Goal: Task Accomplishment & Management: Manage account settings

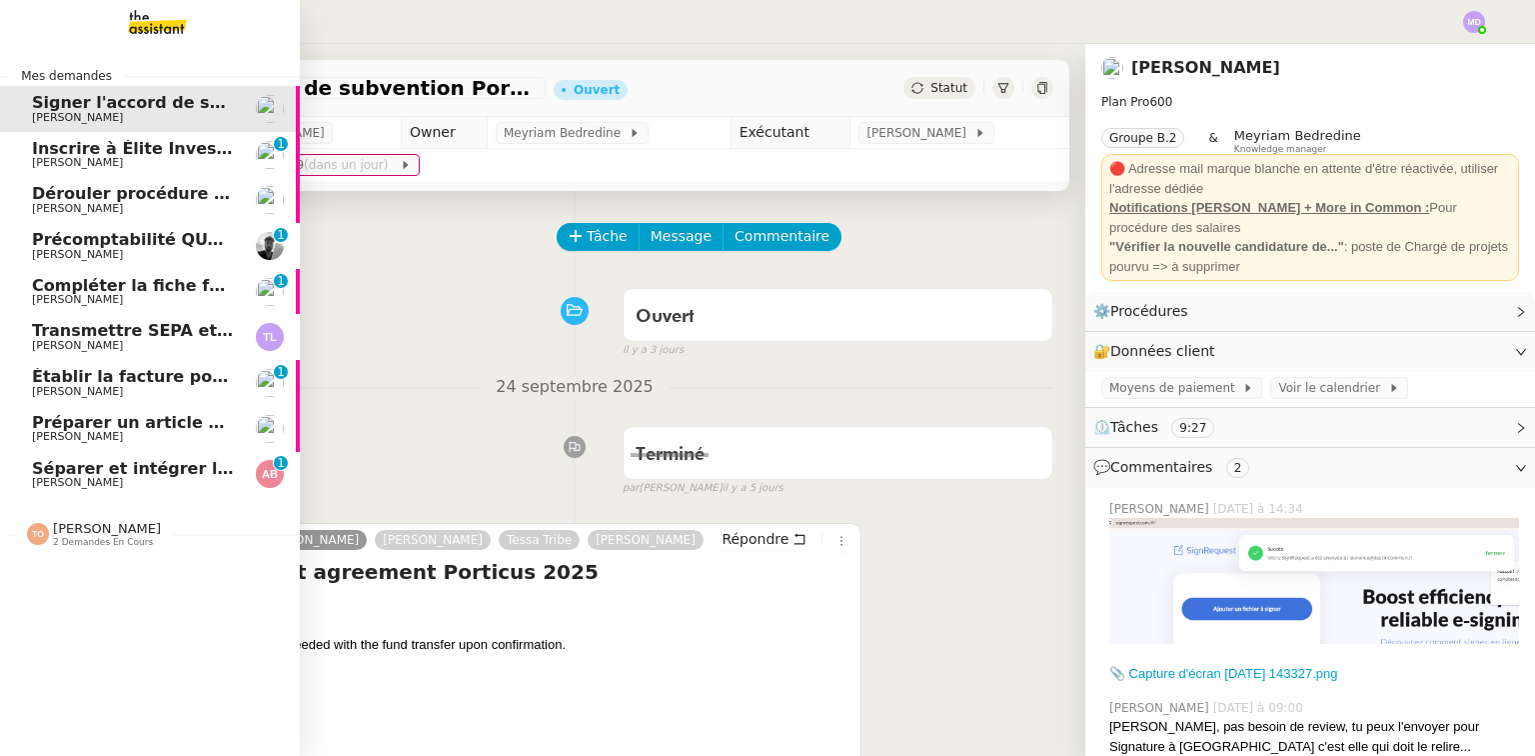
click at [85, 244] on span "Précomptabilité QUATREMURS - Evénements - [DATE]" at bounding box center [272, 239] width 481 height 19
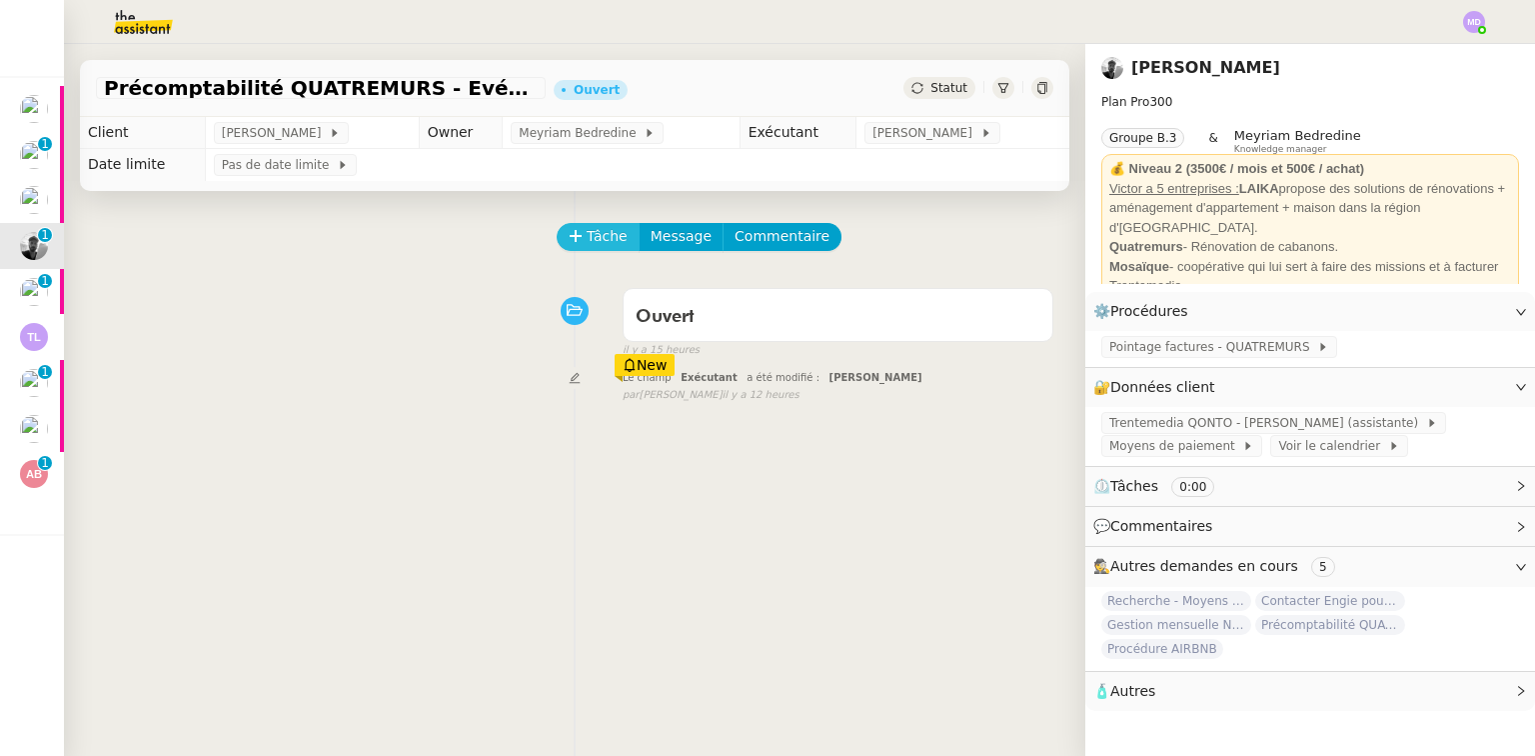
click at [587, 240] on span "Tâche" at bounding box center [607, 236] width 41 height 23
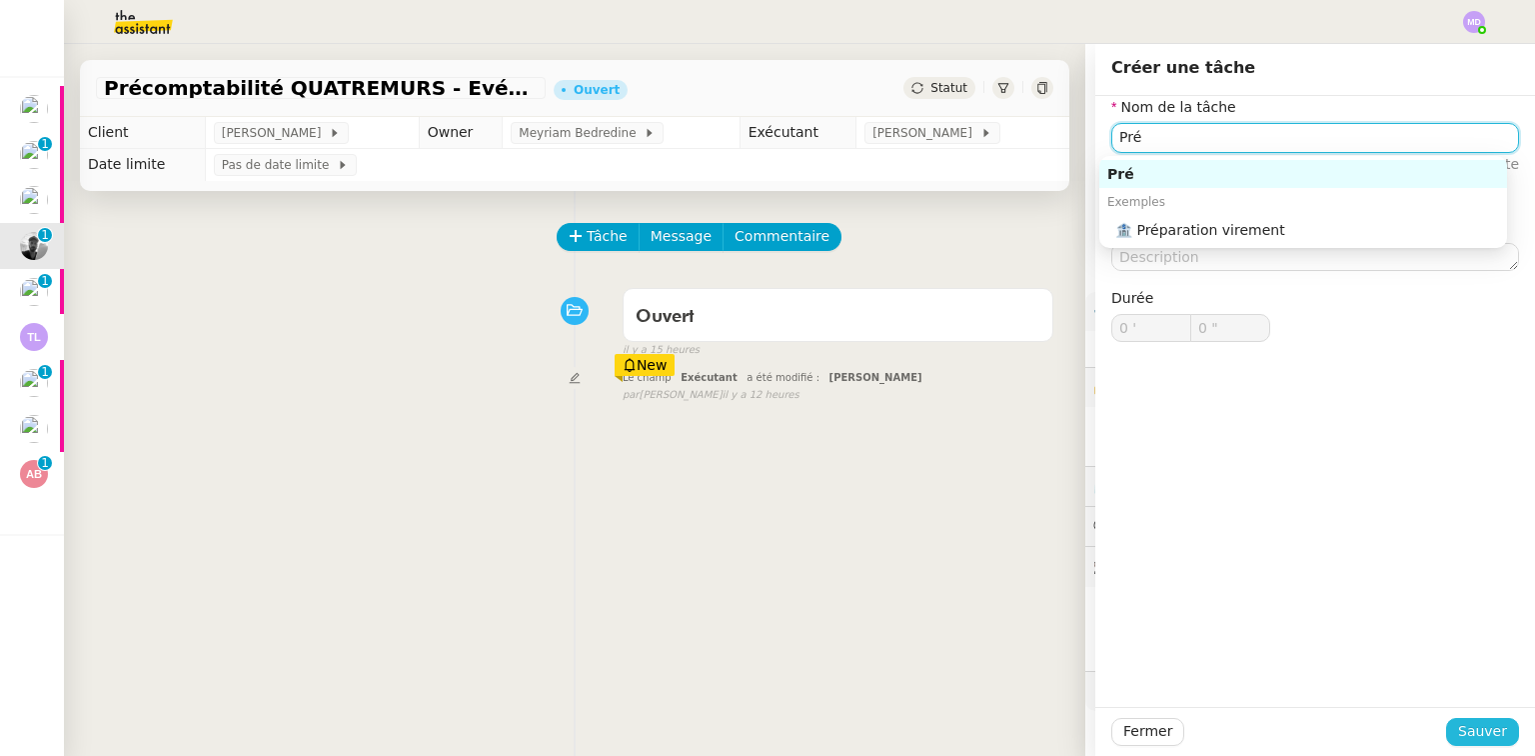
type input "Pré"
click at [1471, 730] on span "Sauver" at bounding box center [1482, 731] width 49 height 23
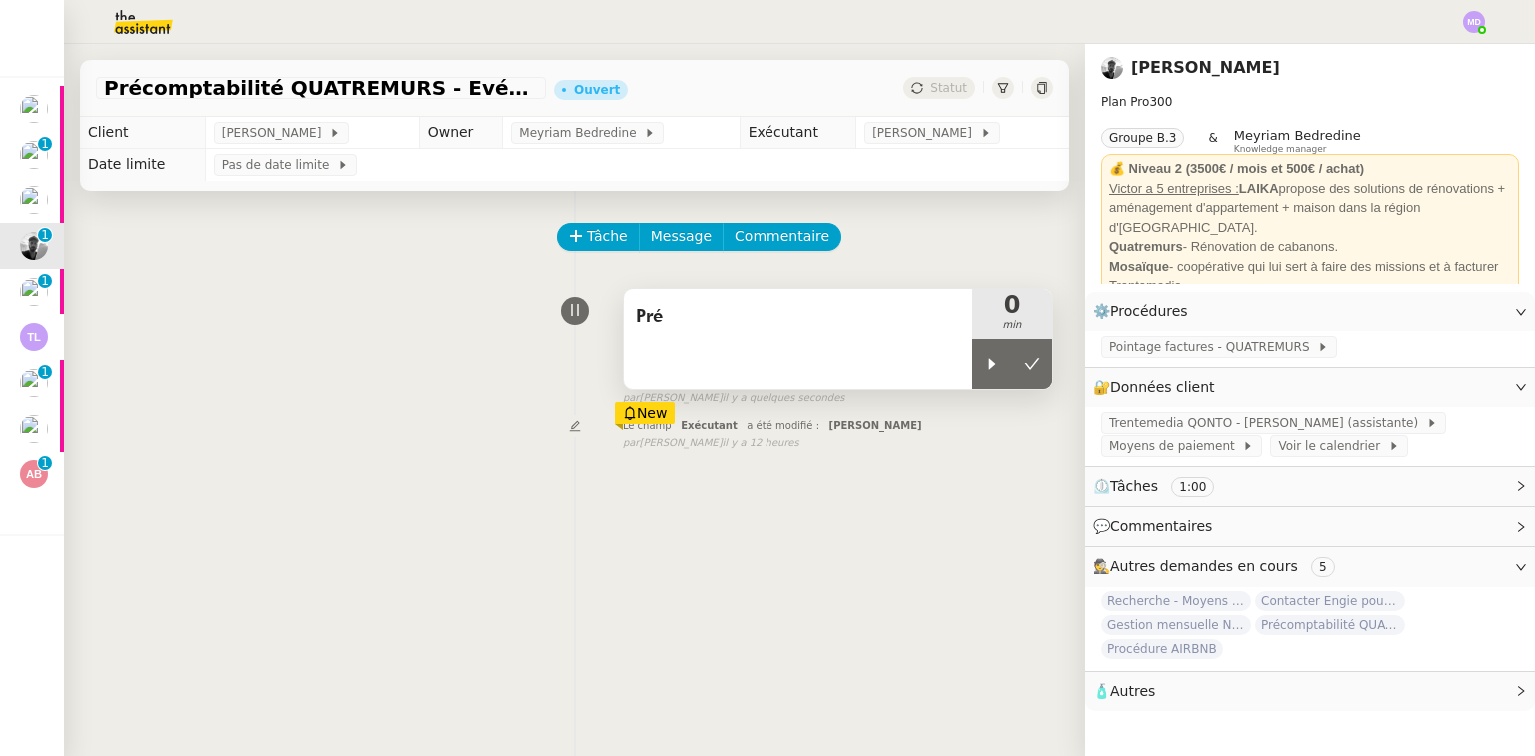
drag, startPoint x: 978, startPoint y: 372, endPoint x: 936, endPoint y: 356, distance: 44.9
click at [984, 371] on icon at bounding box center [992, 364] width 16 height 16
click at [887, 336] on div "Pré" at bounding box center [798, 339] width 349 height 100
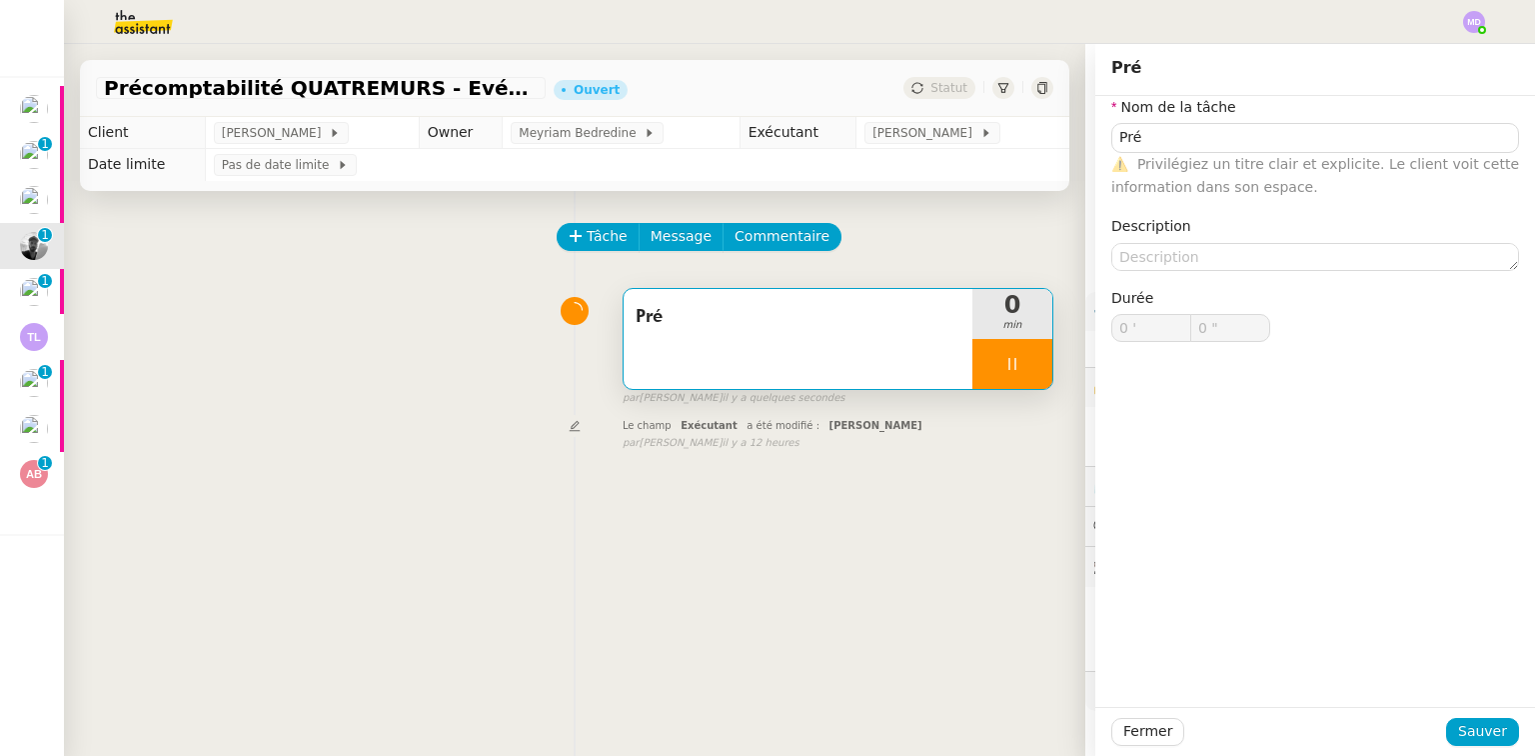
type input "1 ""
click at [1199, 141] on input "Pré" at bounding box center [1315, 137] width 408 height 29
type input "Pré-"
type input "2 ""
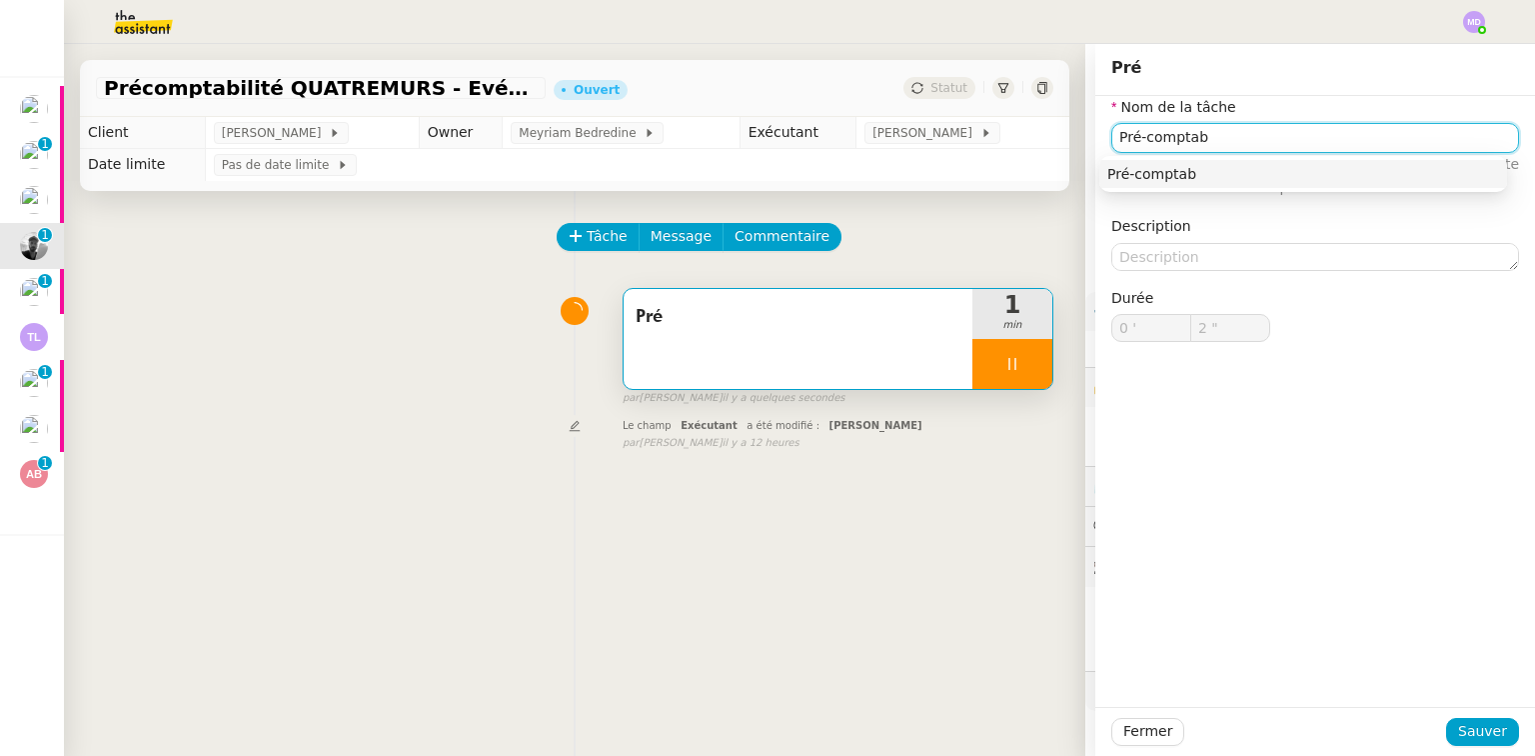
type input "Pré-comptabi"
type input "3 ""
type input "Pré-comptabilité"
type input "4 ""
type input "Pré"
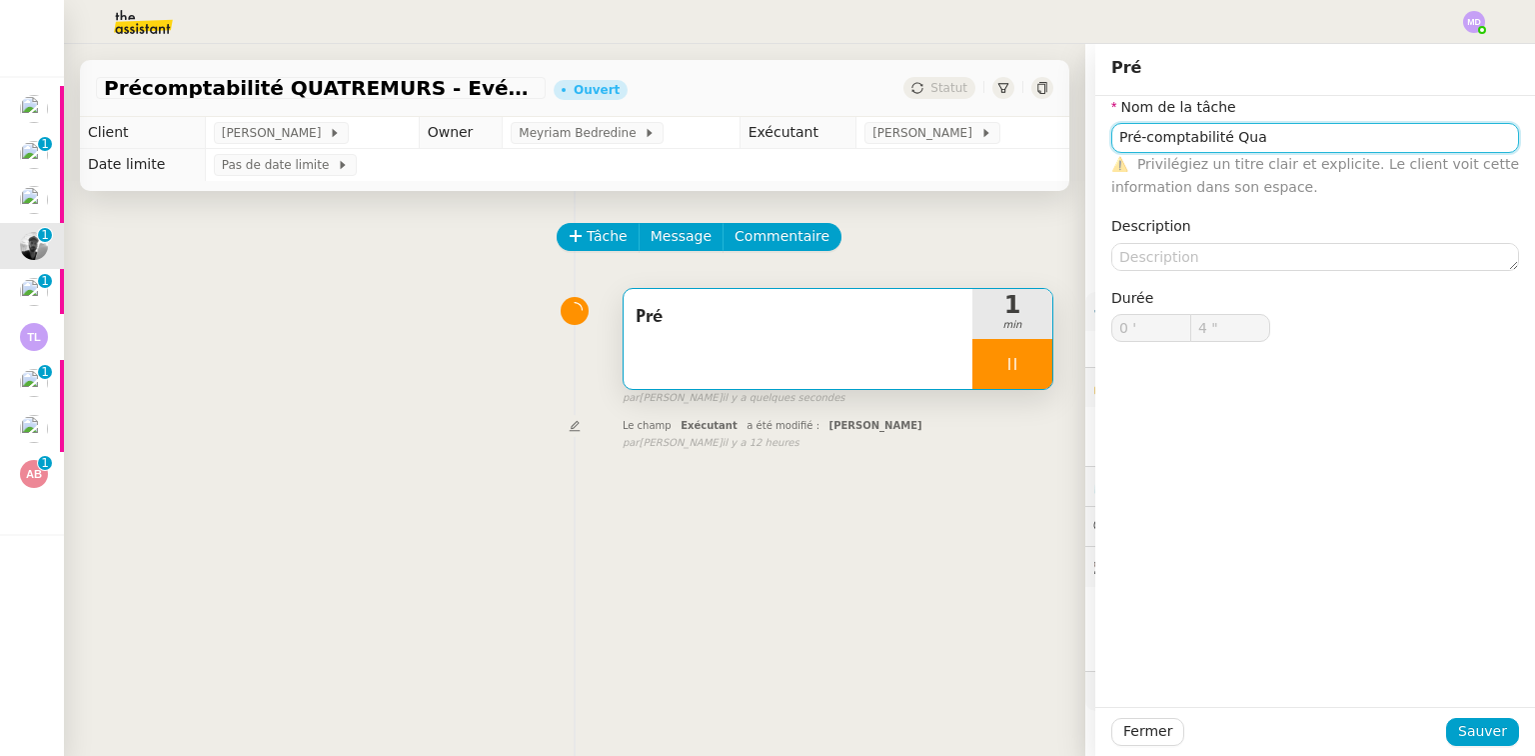
type input "0 '"
type input "4 ""
type input "Pré"
type input "0 '"
type input "4 ""
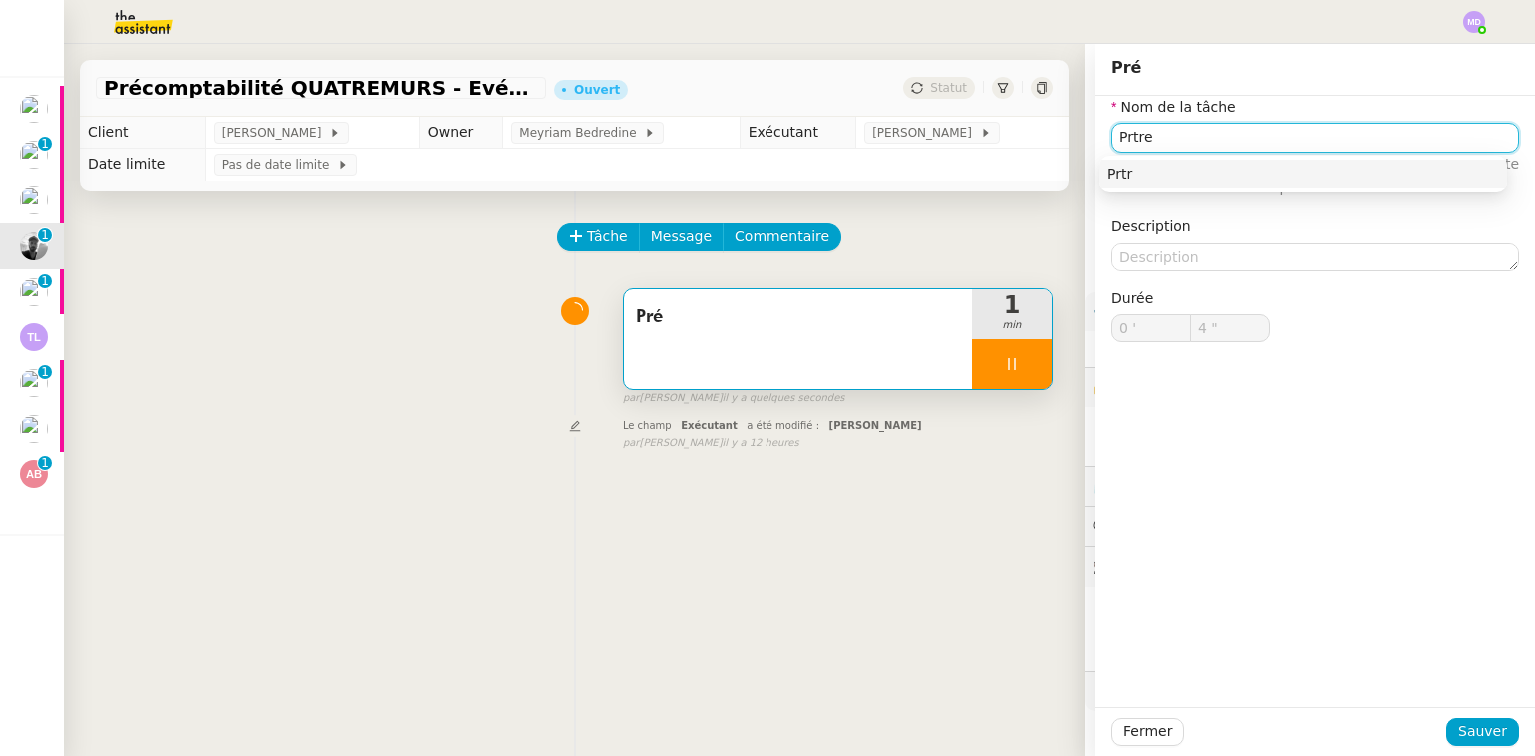
type input "Prtrem"
type input "5 ""
type input "Pre"
type input "6 ""
type input "Pr"
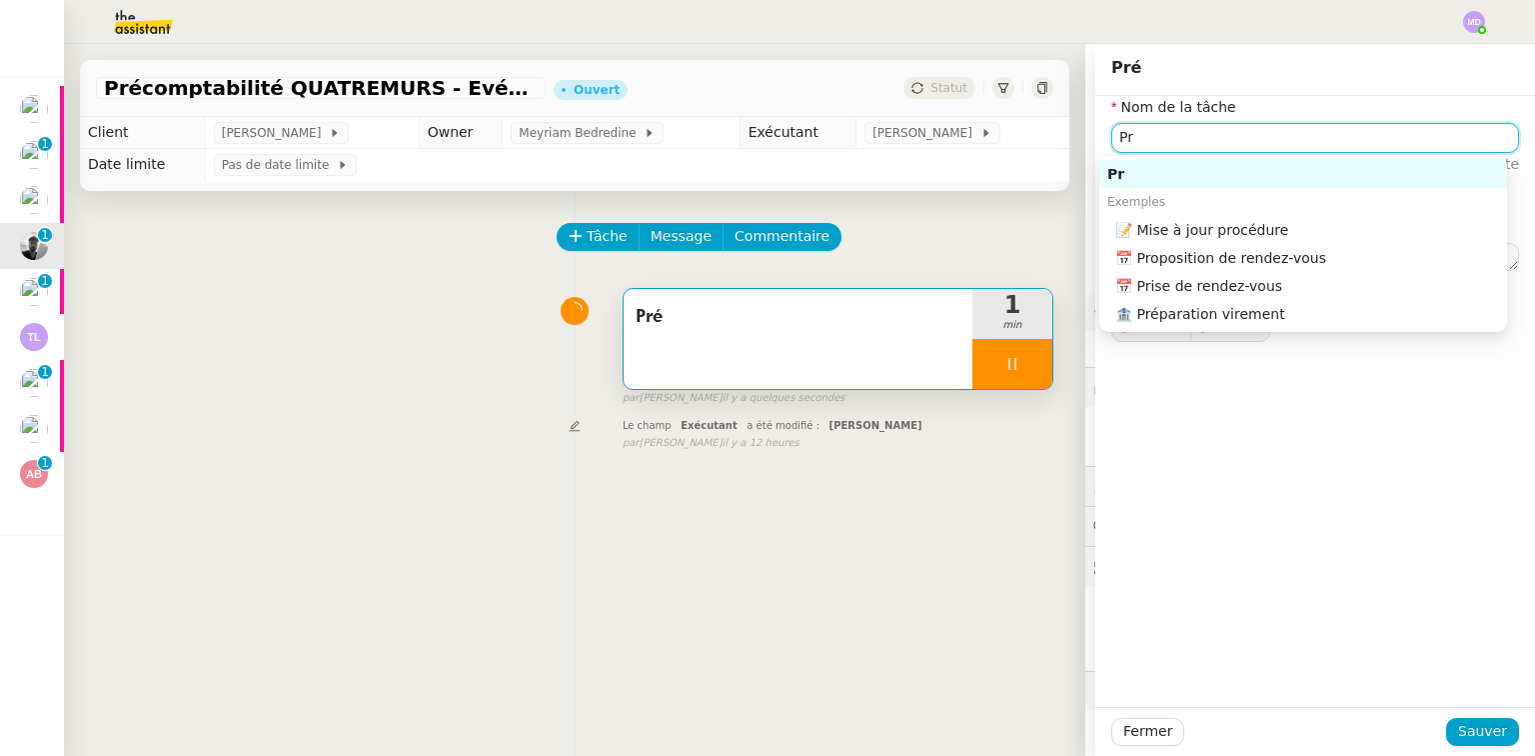
type input "7 ""
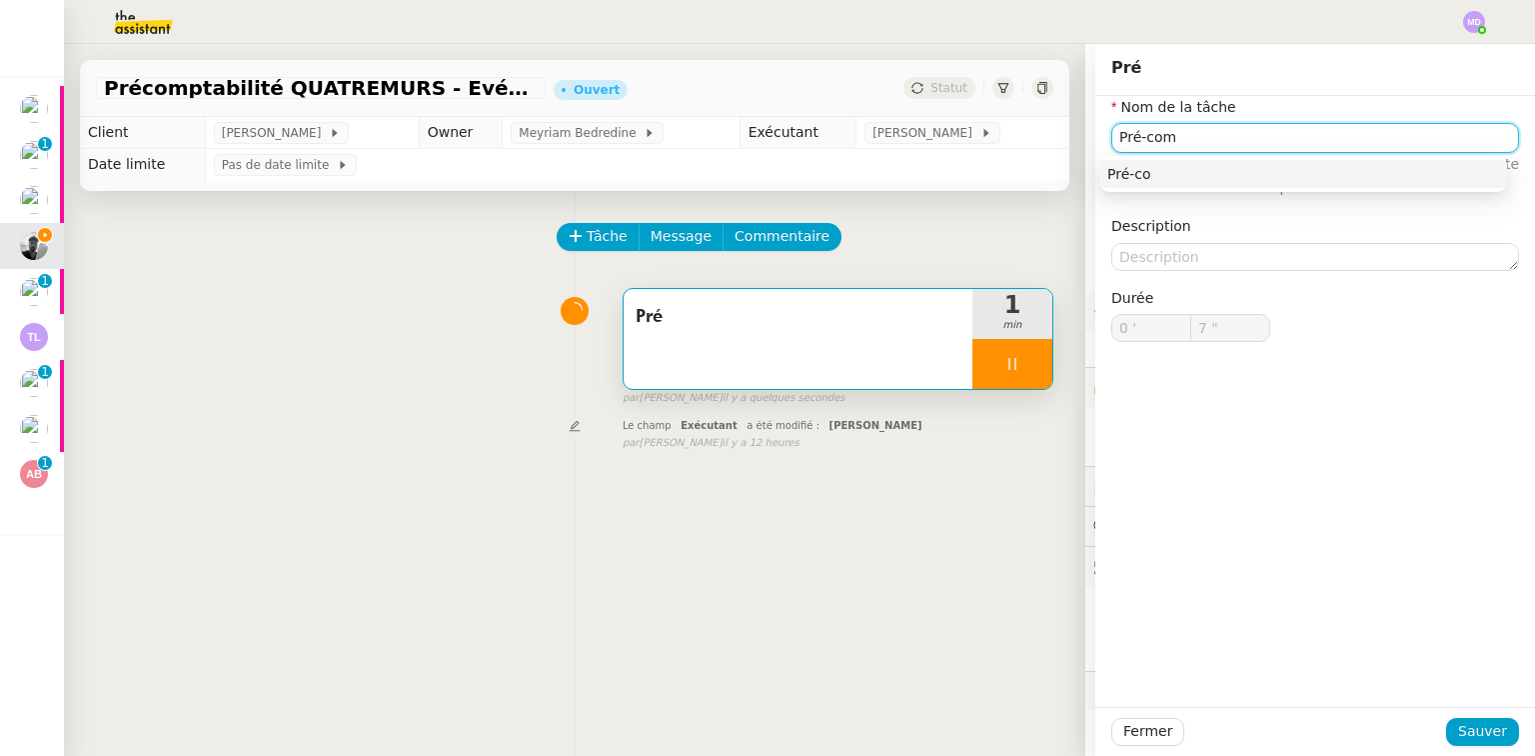
type input "Pré-comp"
type input "8 ""
type input "Pré-comptabilité"
type input "11 ""
type input "Pré-comptabilité"
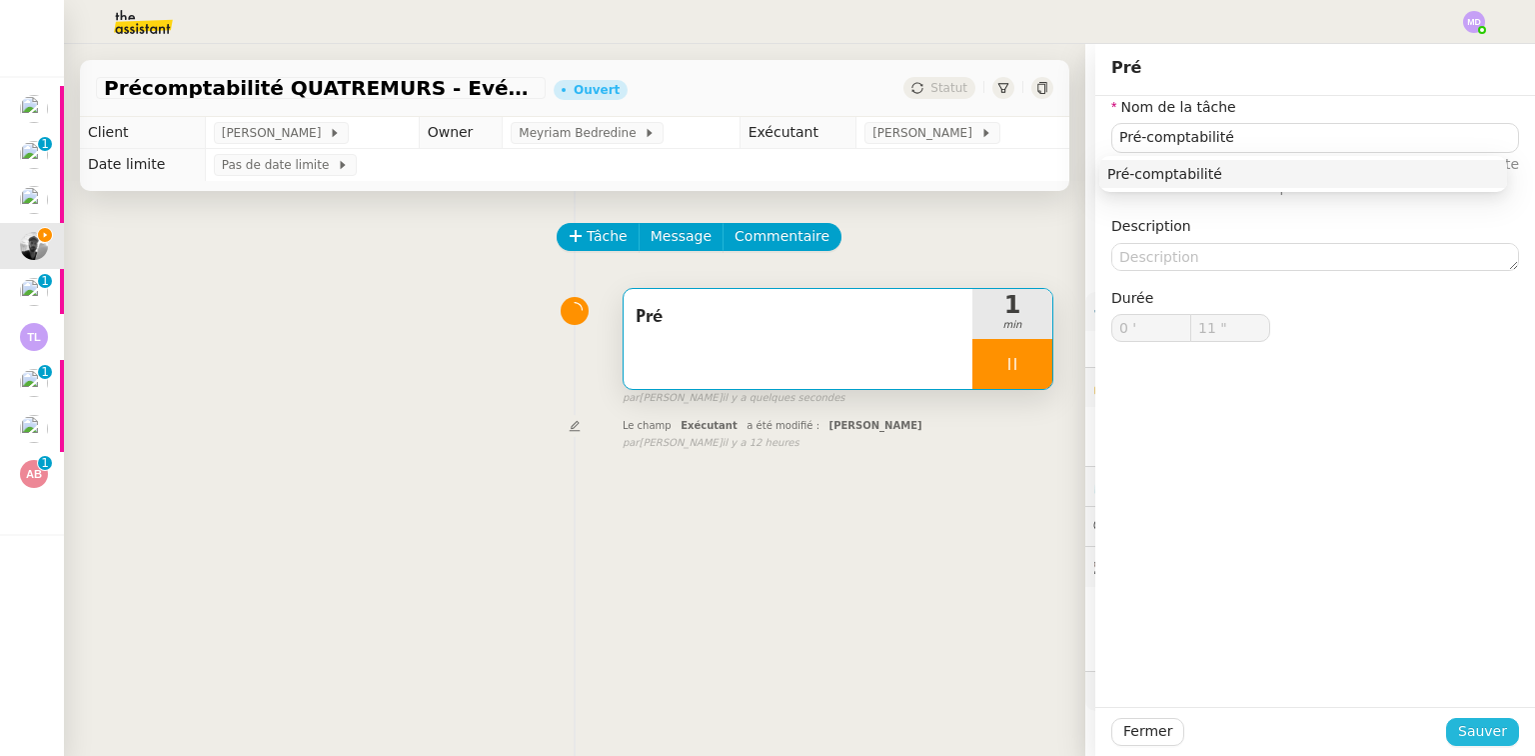
click at [1485, 735] on span "Sauver" at bounding box center [1482, 731] width 49 height 23
type input "12 ""
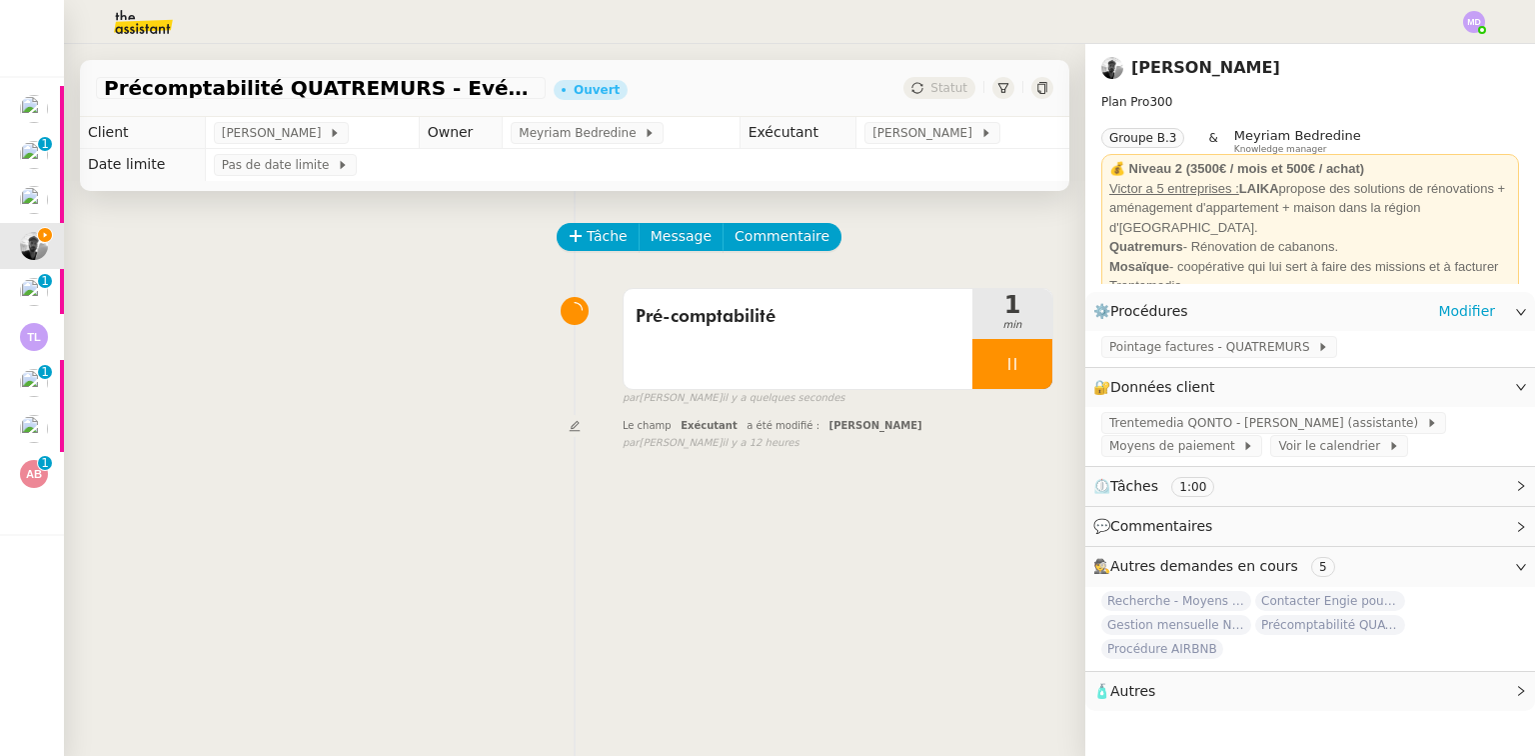
click at [1227, 336] on div "Pointage factures - QUATREMURS" at bounding box center [1310, 348] width 450 height 35
click at [1222, 340] on span "Pointage factures - QUATREMURS" at bounding box center [1213, 347] width 208 height 20
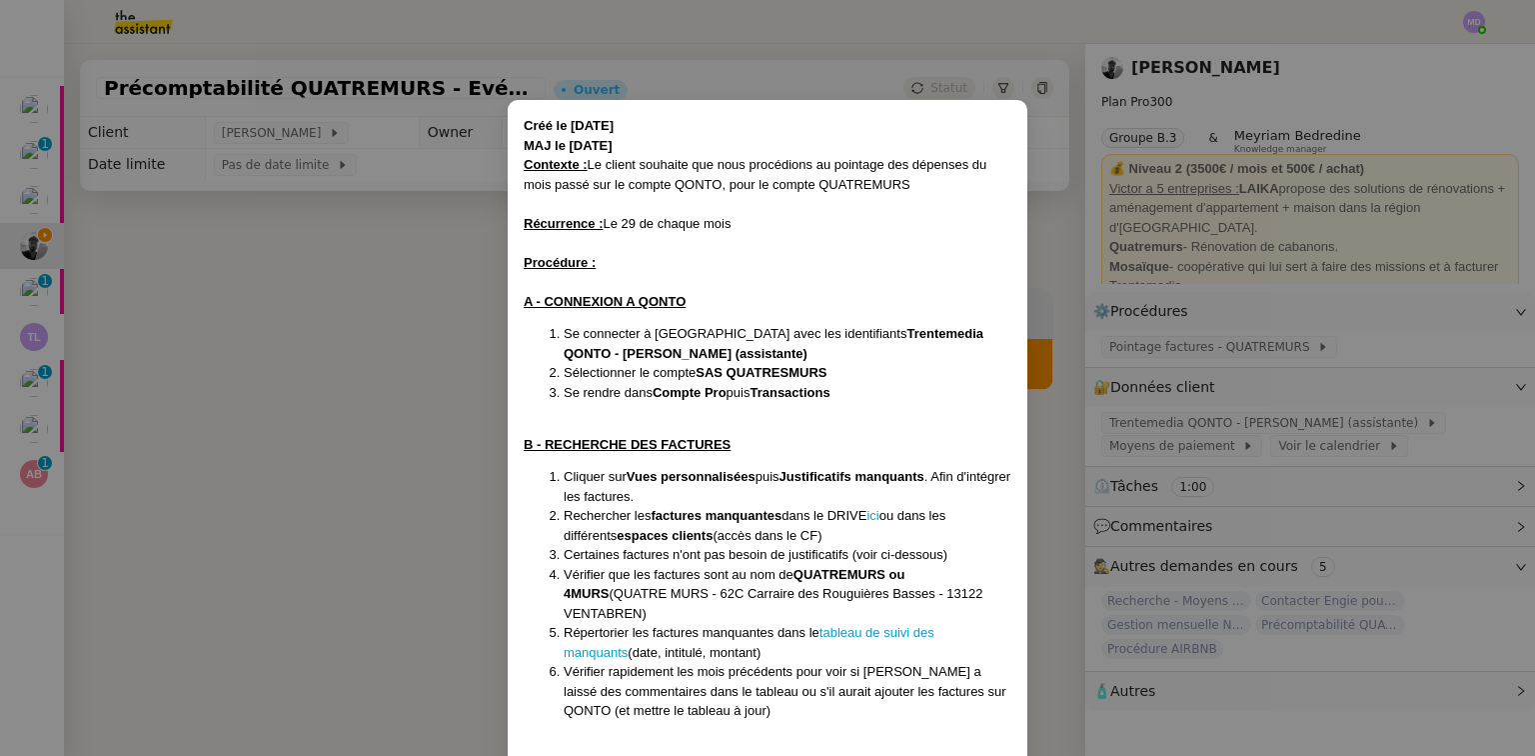
click at [192, 420] on nz-modal-container "Créé le [DATE] MAJ le [DATE] Contexte : Le client souhaite que nous procédions …" at bounding box center [767, 378] width 1535 height 756
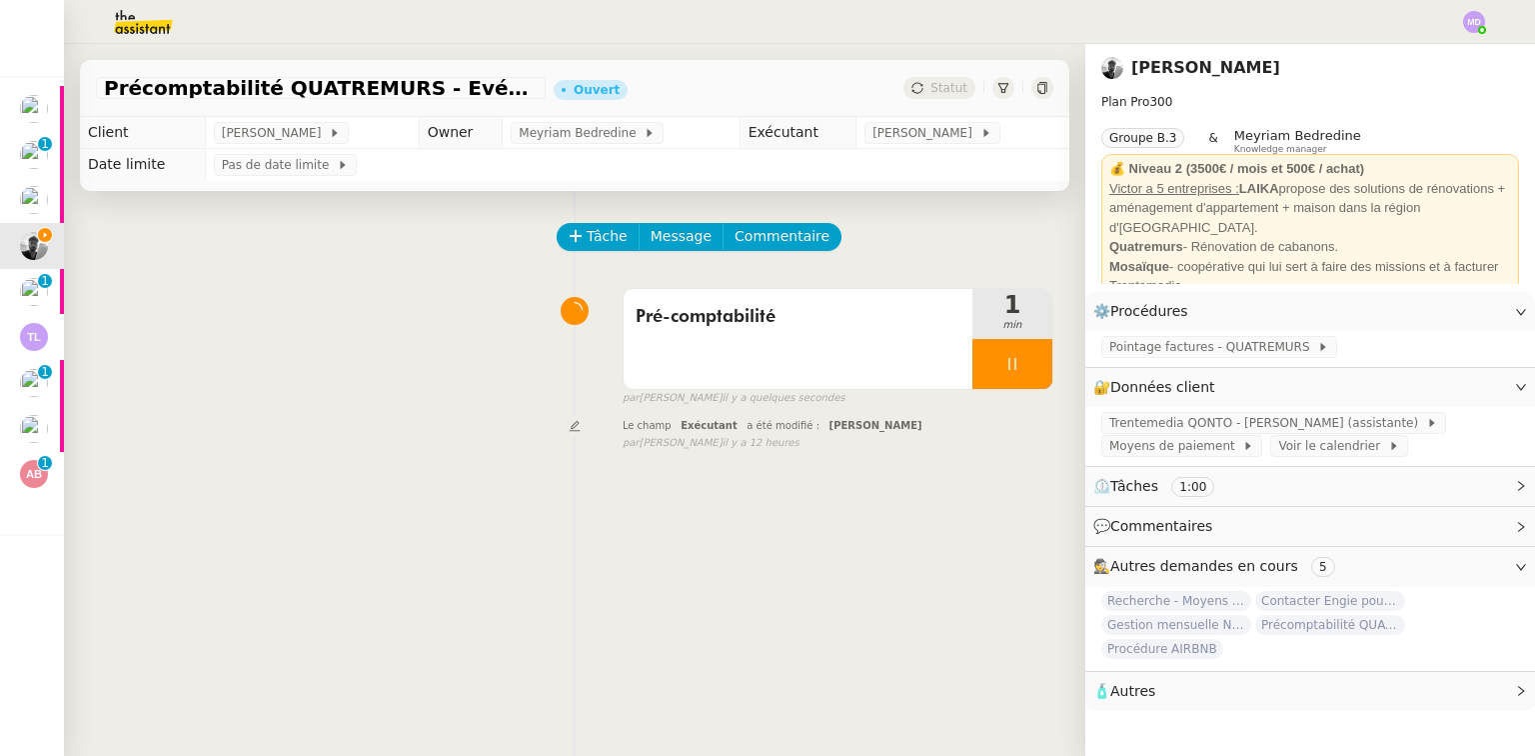
click at [1034, 351] on div "Tâche Message Commentaire Veuillez patienter une erreur s'est produite 👌👌👌 mess…" at bounding box center [574, 569] width 1021 height 756
click at [1022, 361] on div at bounding box center [1012, 364] width 80 height 50
click at [1022, 361] on button at bounding box center [1032, 364] width 40 height 50
